Goal: Information Seeking & Learning: Learn about a topic

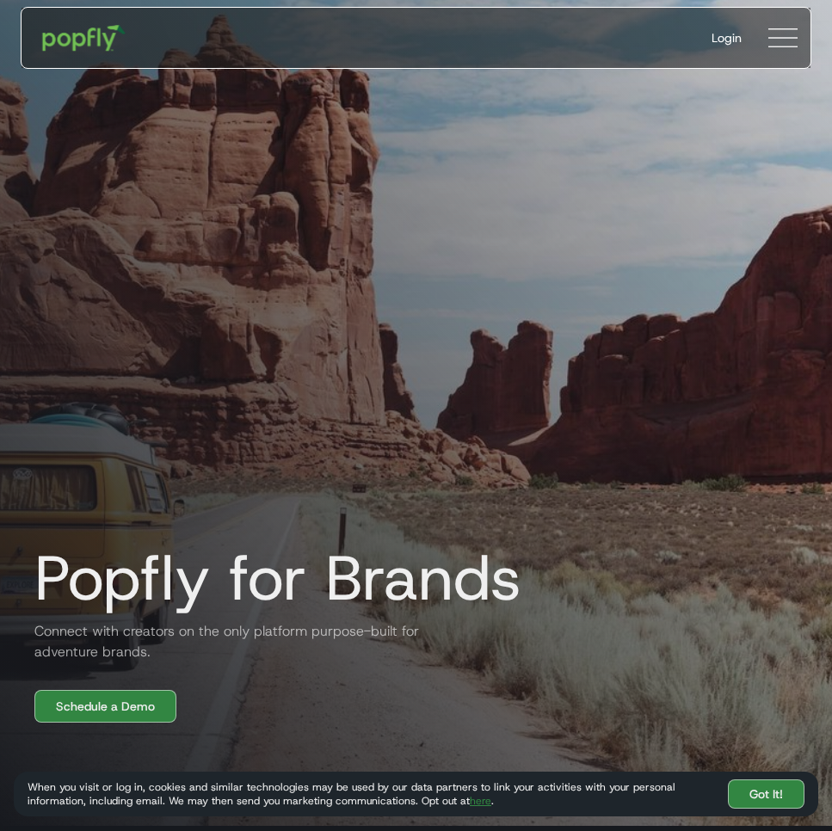
click at [63, 37] on img "home" at bounding box center [84, 38] width 107 height 50
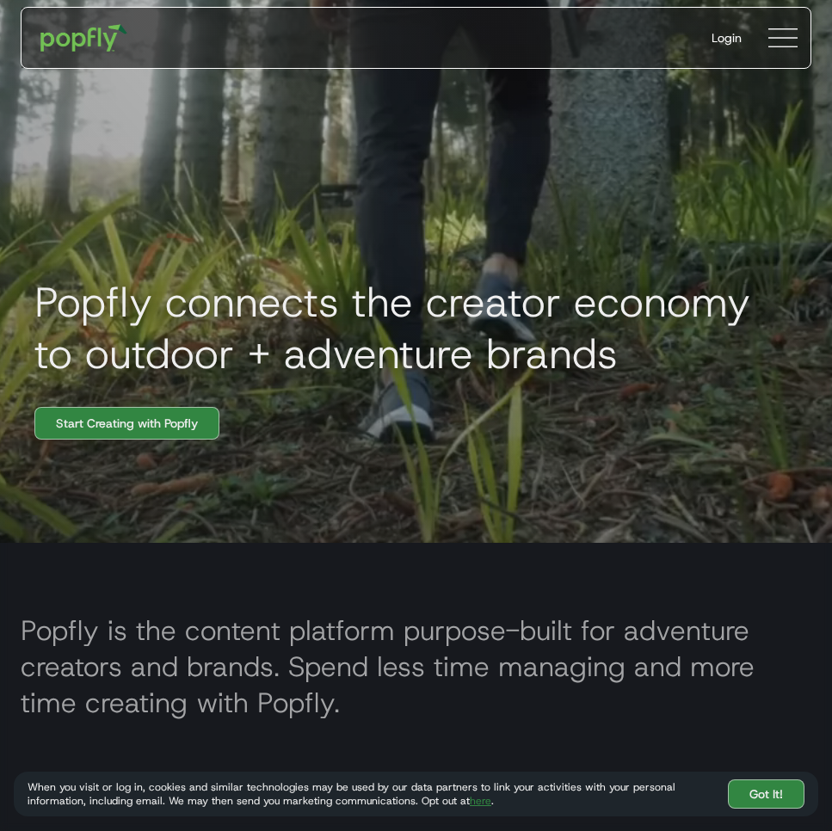
scroll to position [290, 0]
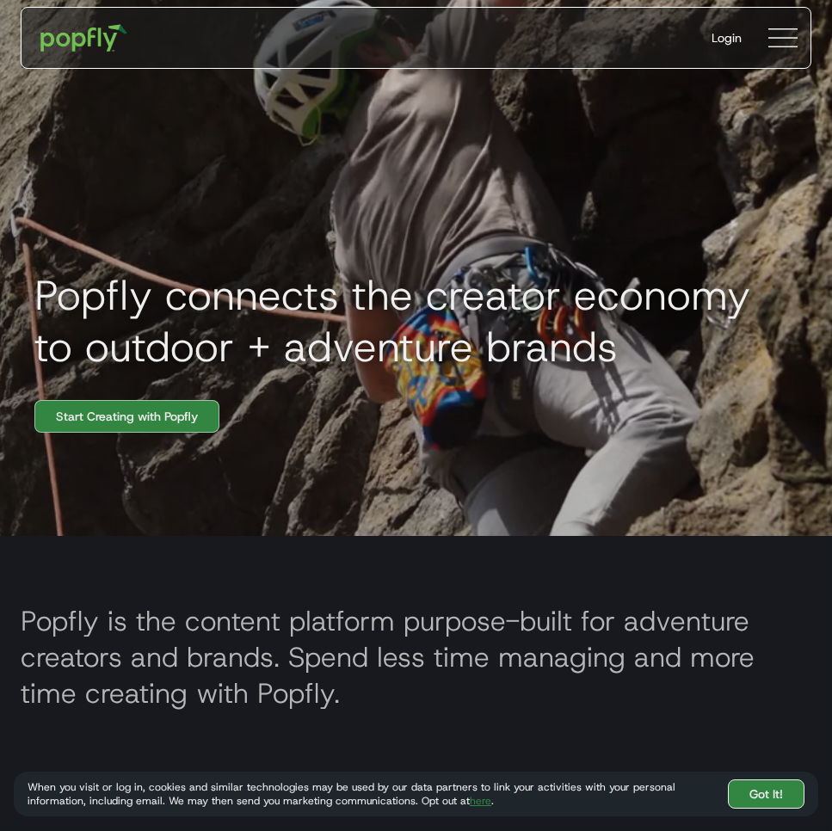
click at [760, 797] on link "Got It!" at bounding box center [766, 794] width 77 height 29
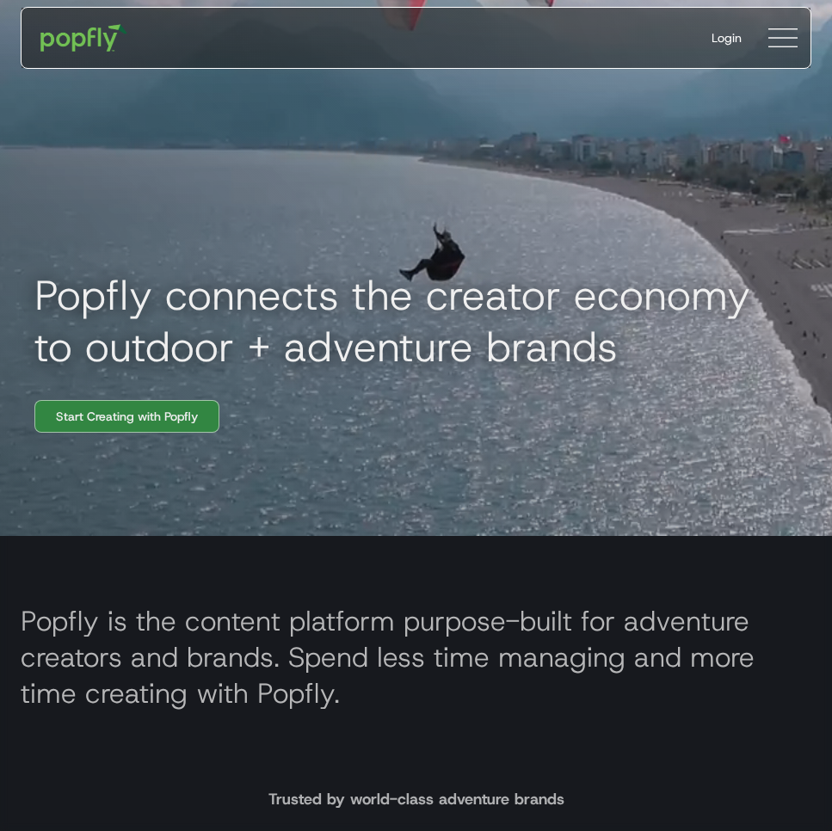
click at [780, 36] on img at bounding box center [782, 37] width 29 height 29
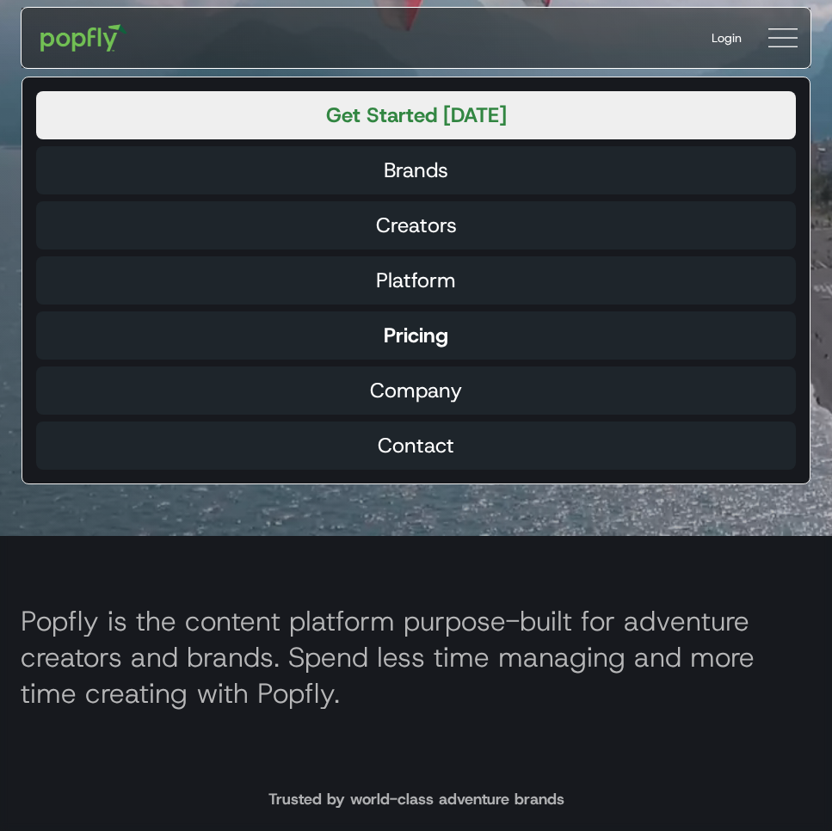
click at [417, 353] on link "Pricing" at bounding box center [416, 335] width 760 height 48
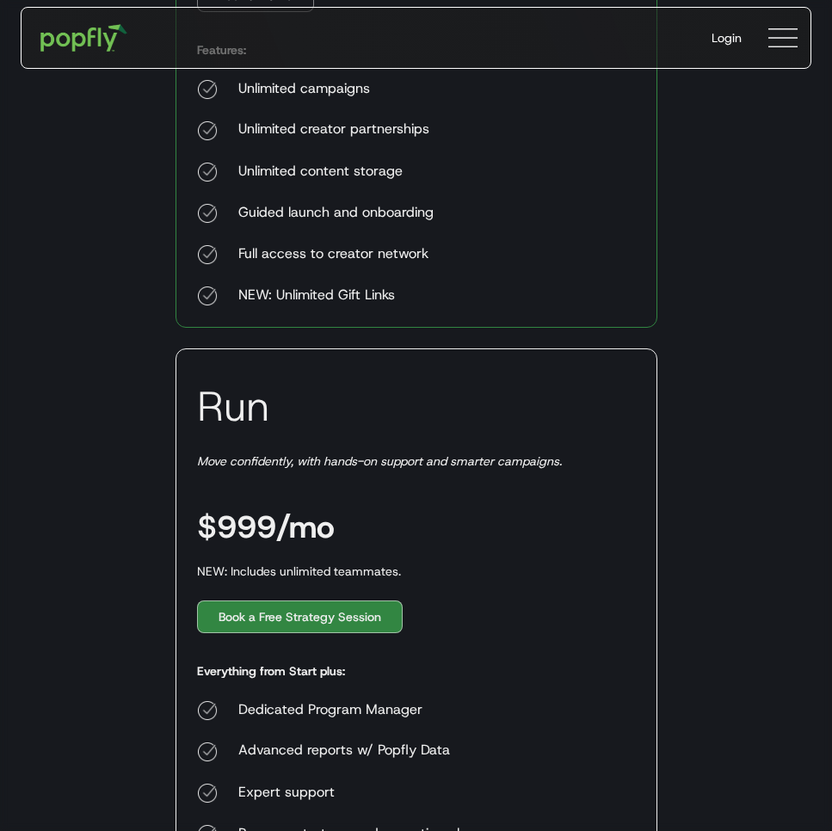
scroll to position [572, 0]
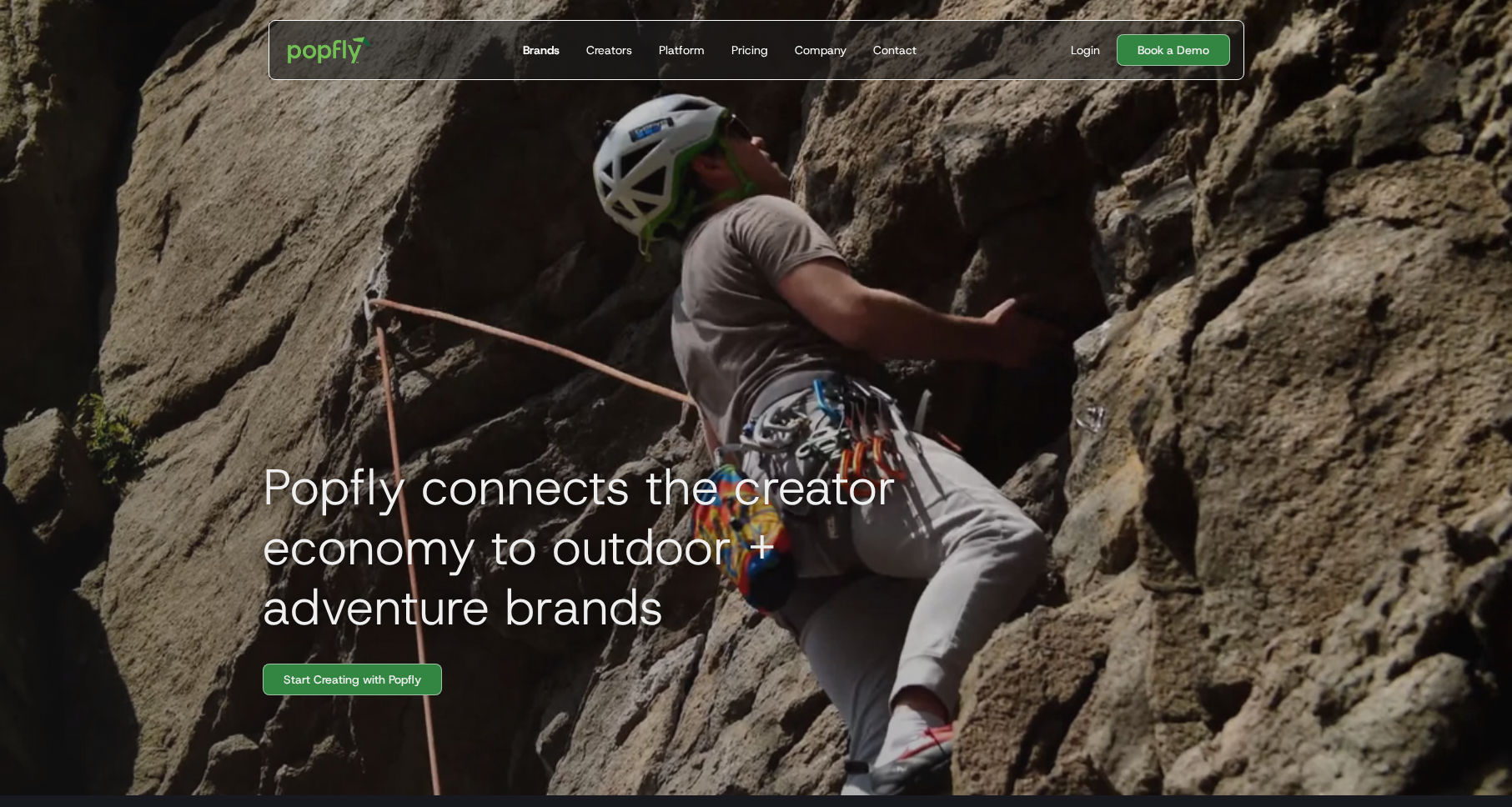
drag, startPoint x: 636, startPoint y: 113, endPoint x: 557, endPoint y: 65, distance: 92.4
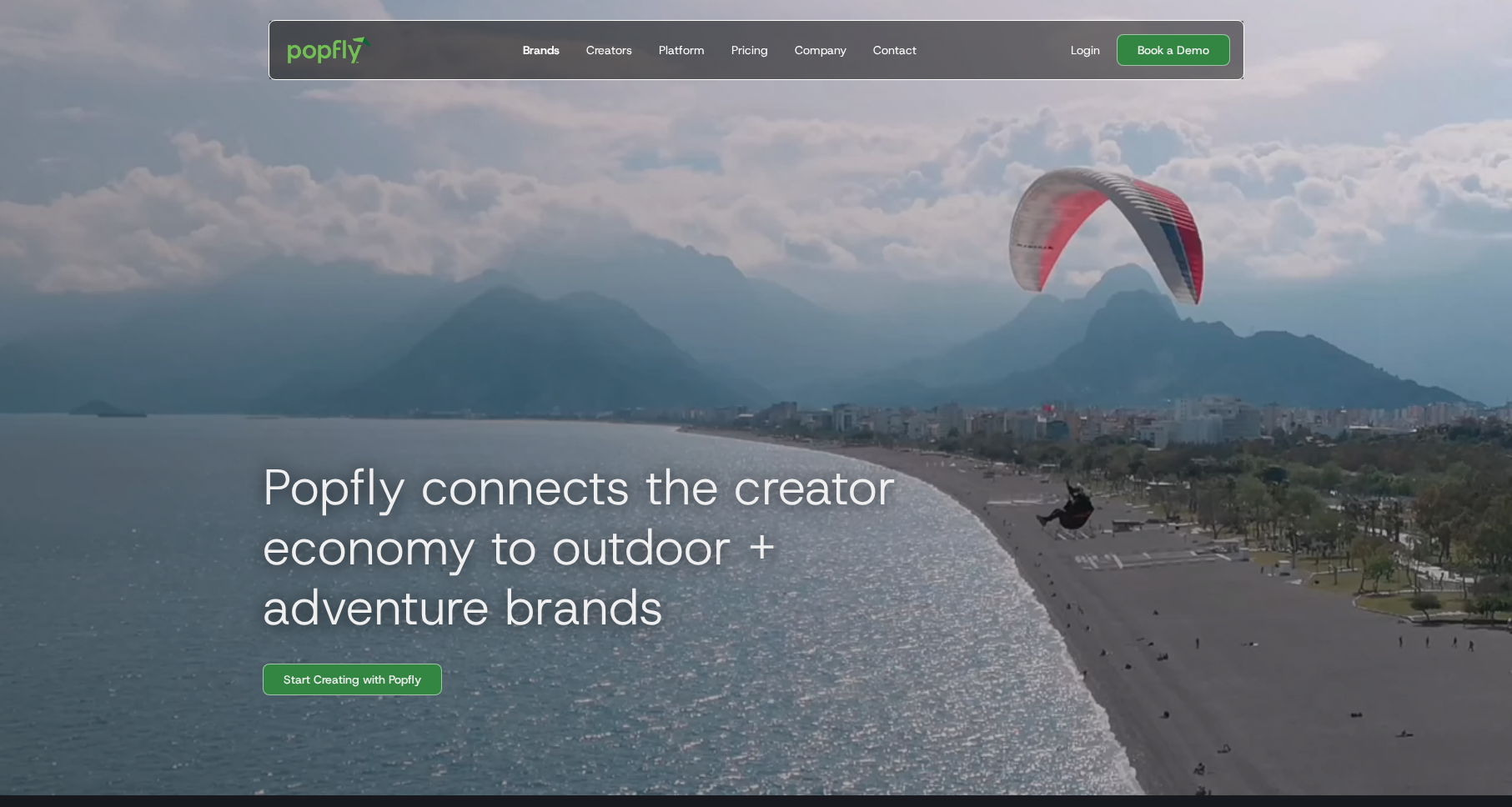
click at [631, 111] on div "Popfly connects the creator economy to outdoor + adventure brands Start Creatin…" at bounding box center [756, 391] width 1067 height 807
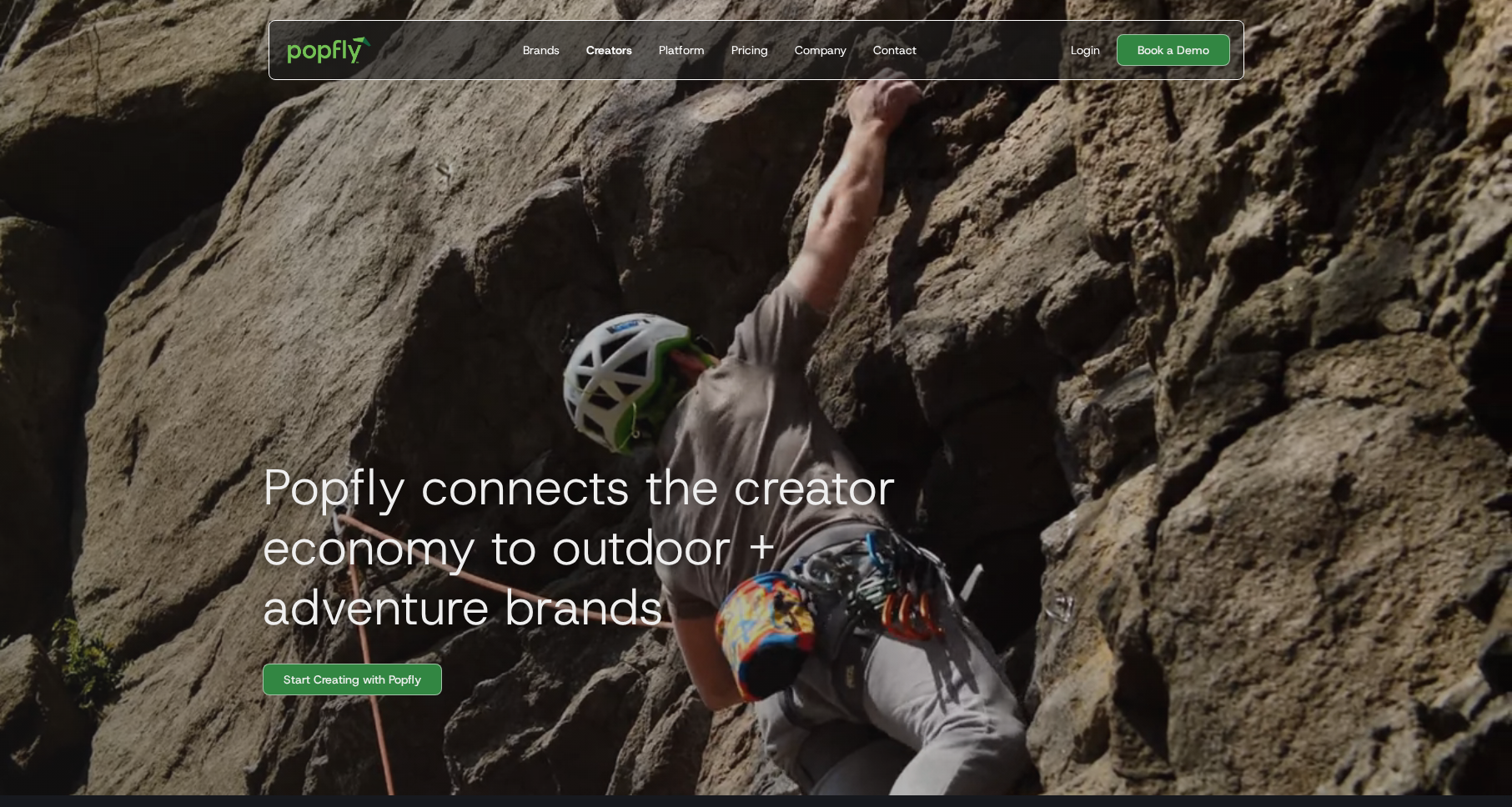
click at [611, 53] on div "Creators" at bounding box center [609, 49] width 46 height 16
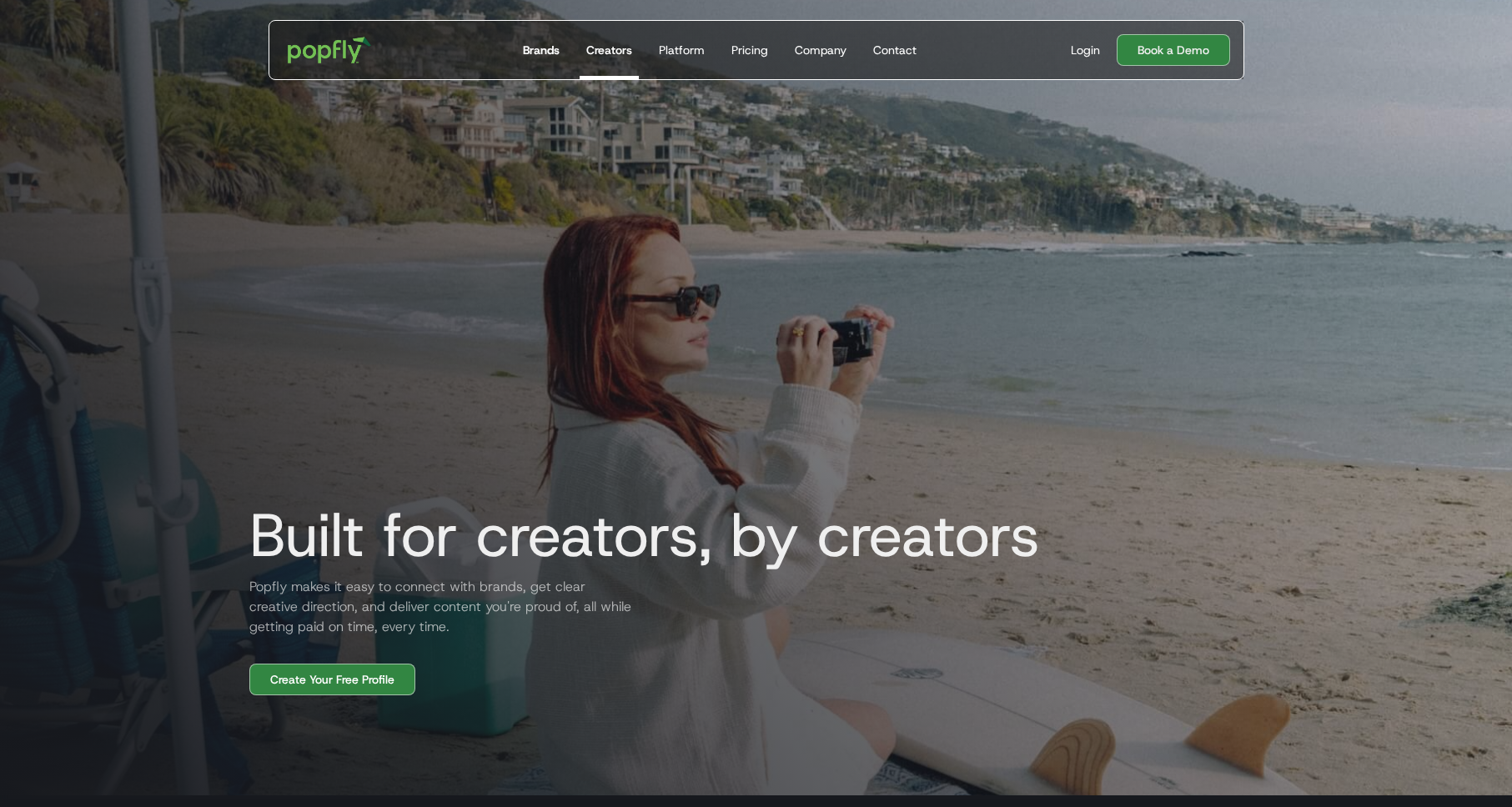
click at [542, 50] on div "Brands" at bounding box center [541, 49] width 37 height 16
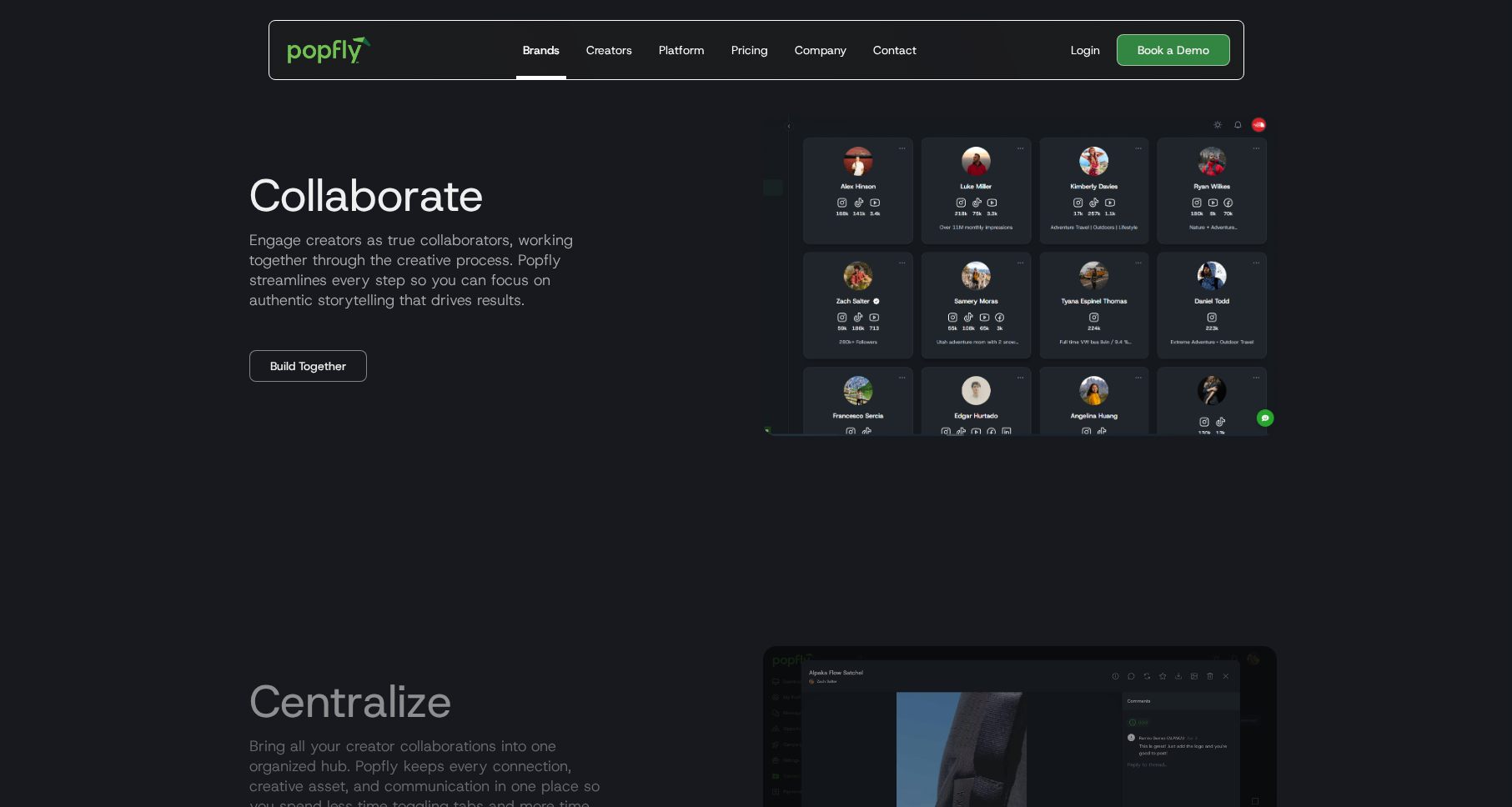
scroll to position [1418, 0]
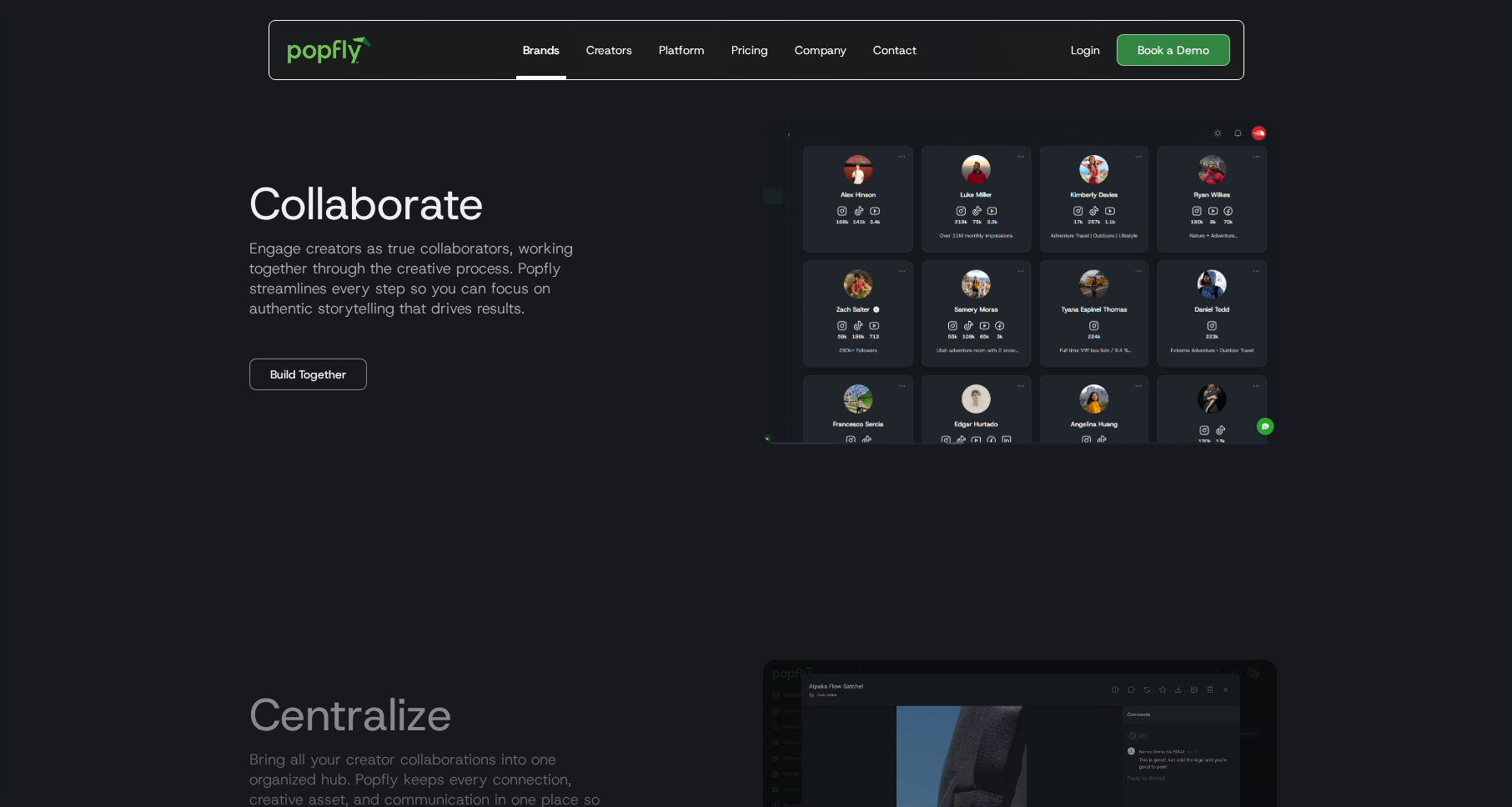
click at [711, 385] on div "Collaborate Engage creators as true collaborators, working together through the…" at bounding box center [493, 284] width 514 height 212
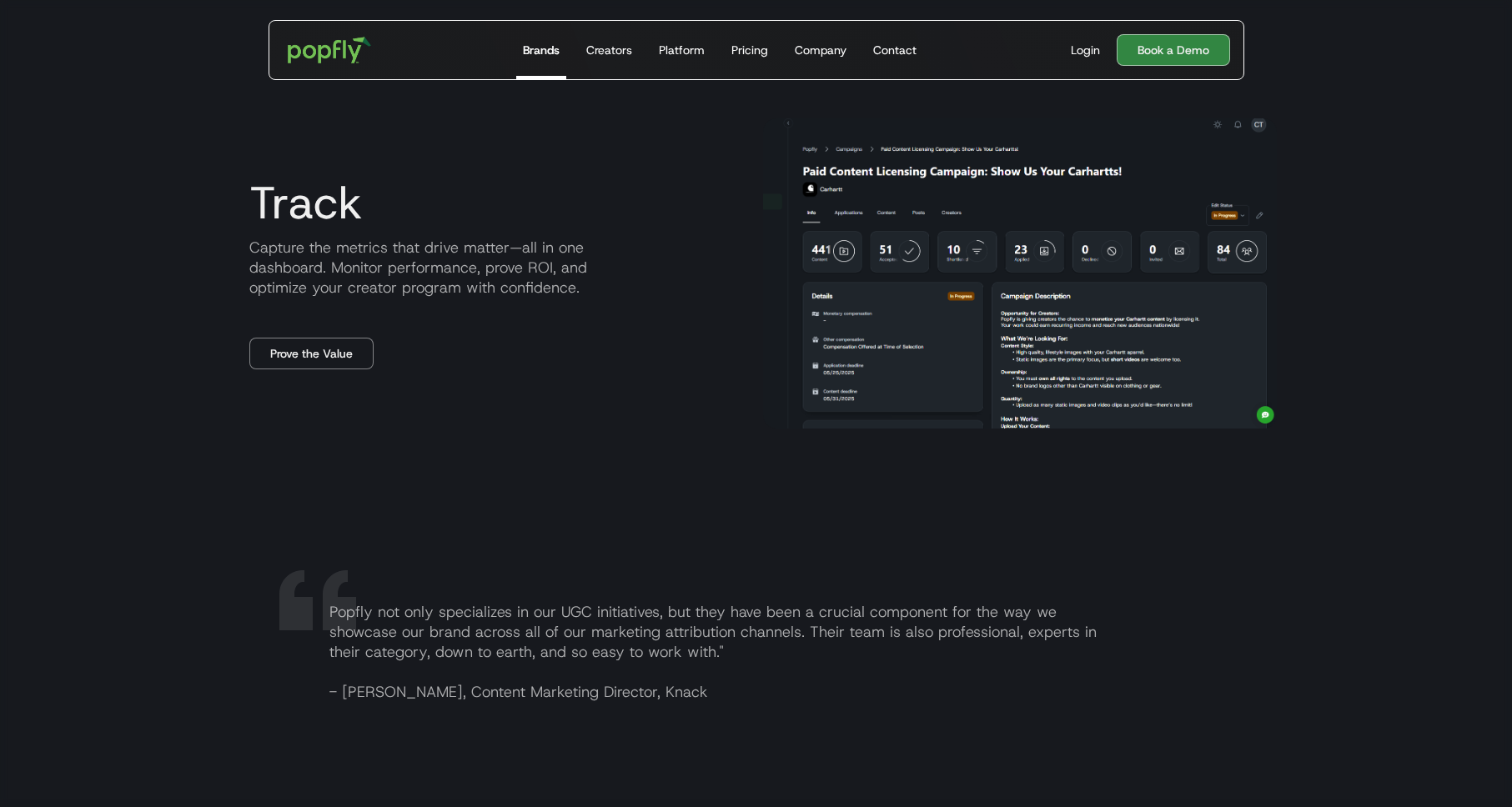
scroll to position [2304, 0]
click at [1087, 50] on div "Login" at bounding box center [1086, 49] width 29 height 16
